Goal: Register for event/course

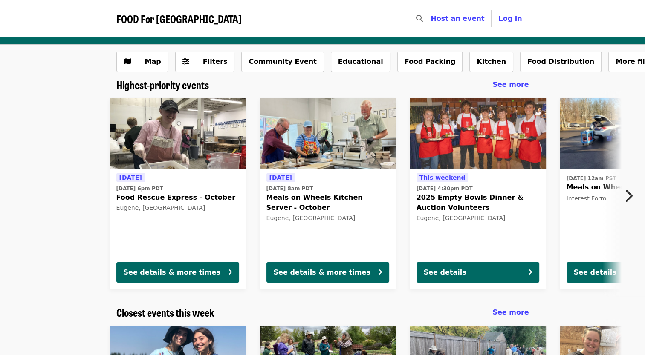
click at [628, 197] on icon "chevron-right icon" at bounding box center [628, 196] width 9 height 16
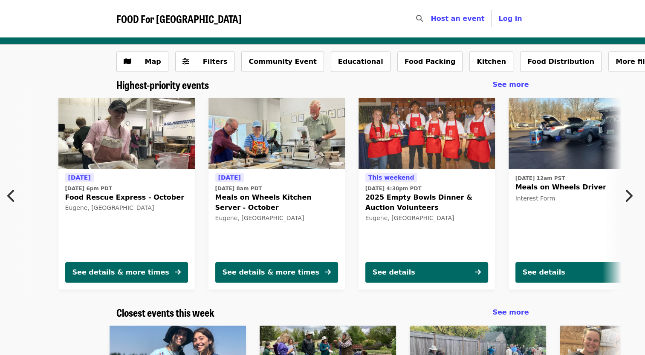
click at [628, 197] on icon "chevron-right icon" at bounding box center [628, 196] width 9 height 16
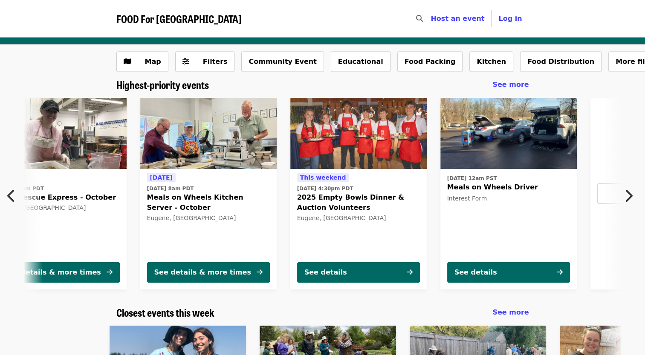
click at [628, 197] on icon "chevron-right icon" at bounding box center [628, 196] width 9 height 16
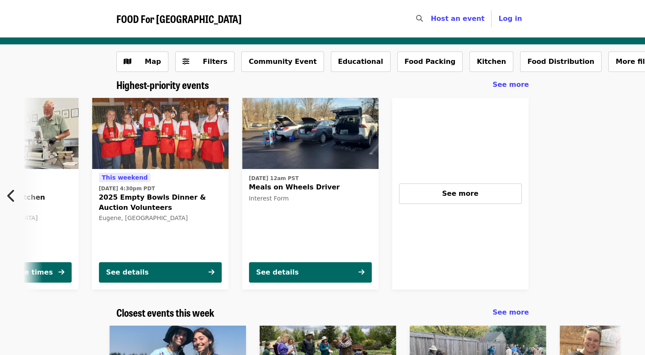
click at [628, 197] on div at bounding box center [631, 193] width 193 height 205
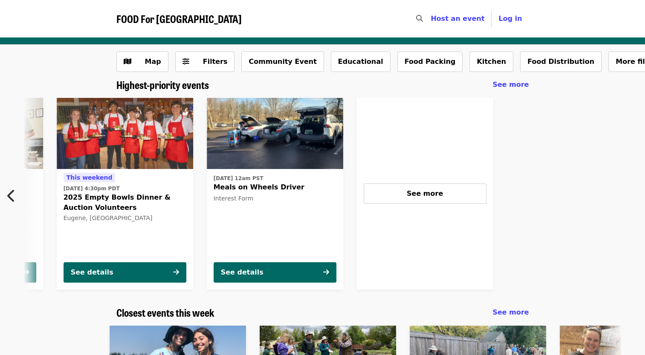
scroll to position [0, 382]
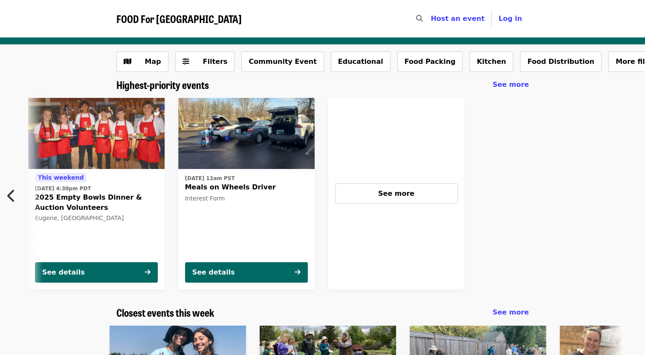
click at [628, 197] on div at bounding box center [567, 193] width 193 height 205
click at [270, 63] on button "Community Event" at bounding box center [282, 62] width 82 height 20
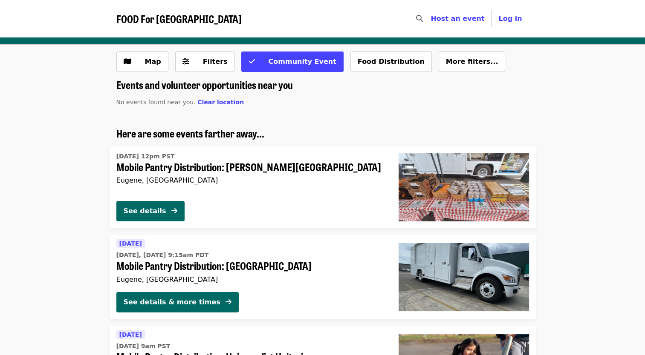
click at [285, 175] on div "[DATE] 12pm PST Mobile Pantry Distribution: [PERSON_NAME][GEOGRAPHIC_DATA] [GEO…" at bounding box center [250, 172] width 268 height 44
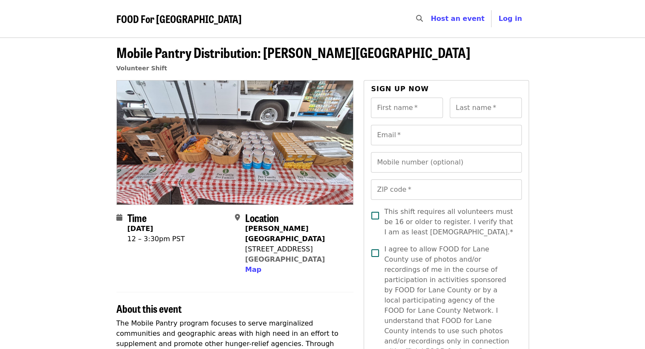
click at [303, 266] on section "Time [DATE] – 3:30pm PST Location [PERSON_NAME][GEOGRAPHIC_DATA] [STREET_ADDRES…" at bounding box center [234, 247] width 237 height 70
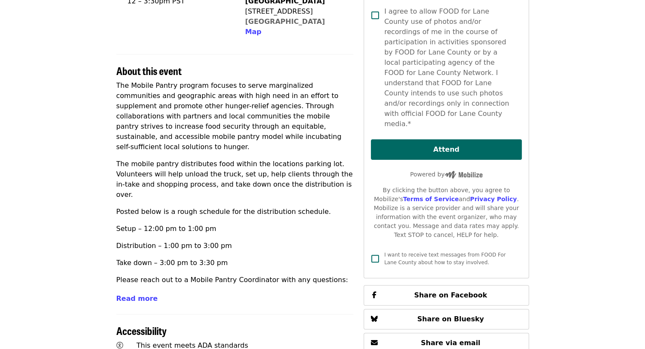
scroll to position [239, 0]
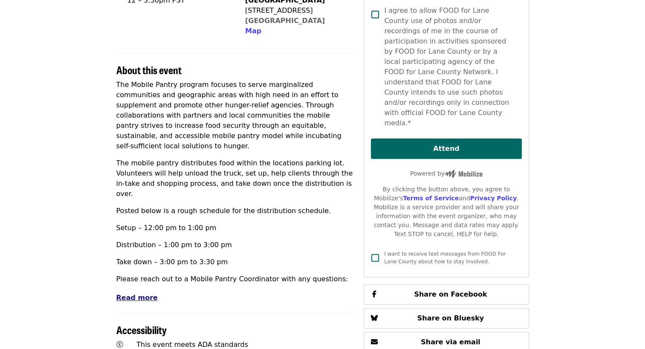
click at [136, 293] on span "Read more" at bounding box center [136, 297] width 41 height 8
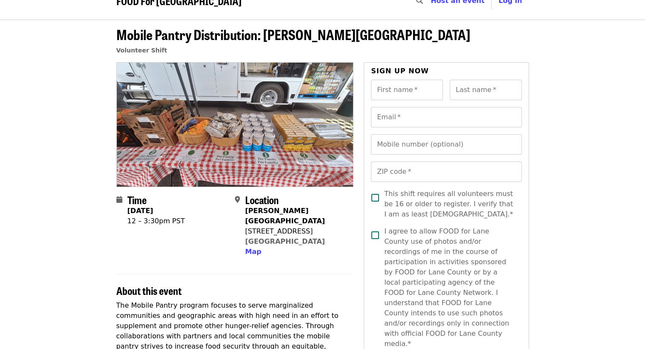
scroll to position [0, 0]
